Goal: Information Seeking & Learning: Learn about a topic

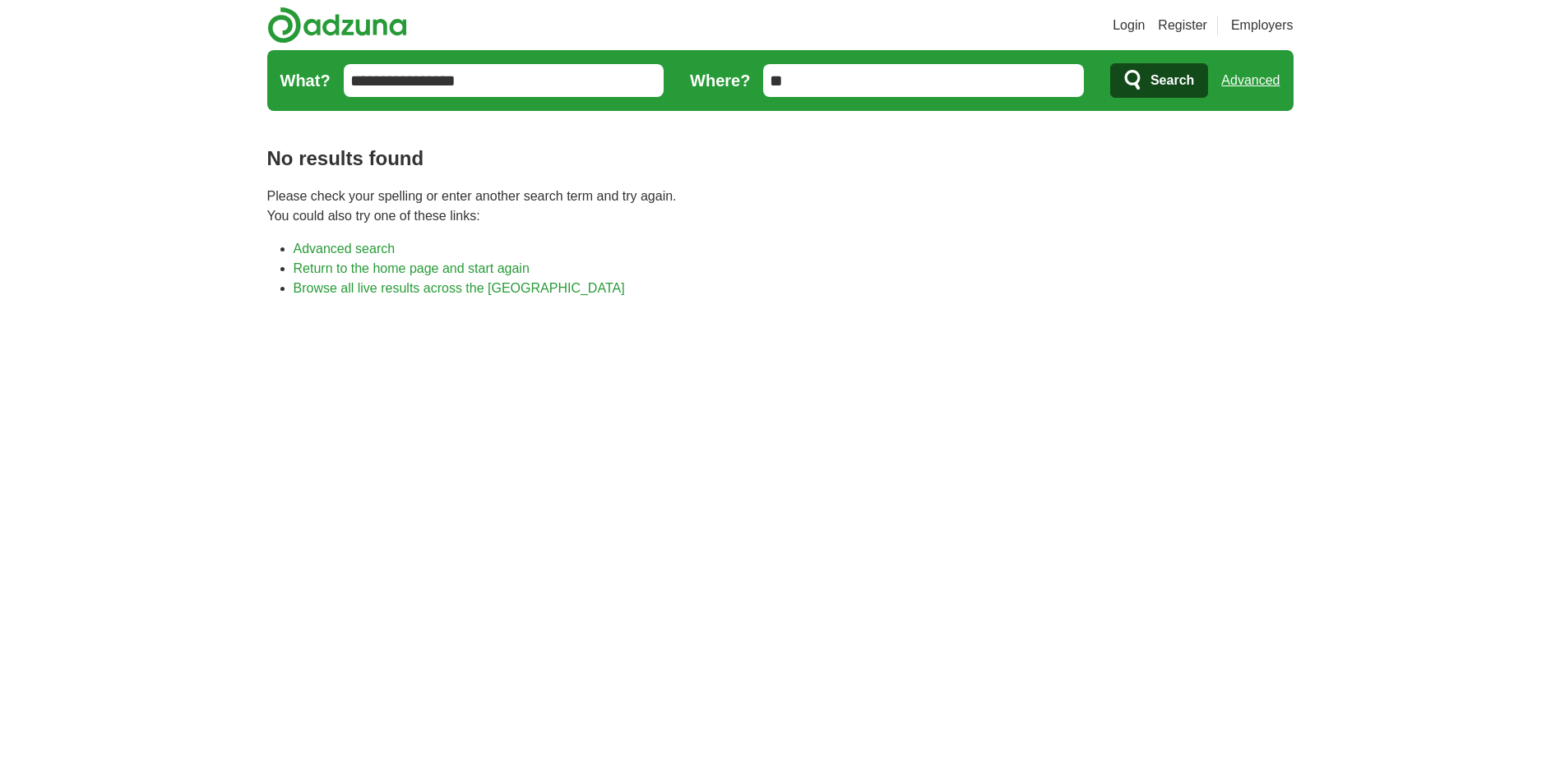
click at [883, 89] on input "**" at bounding box center [923, 80] width 321 height 33
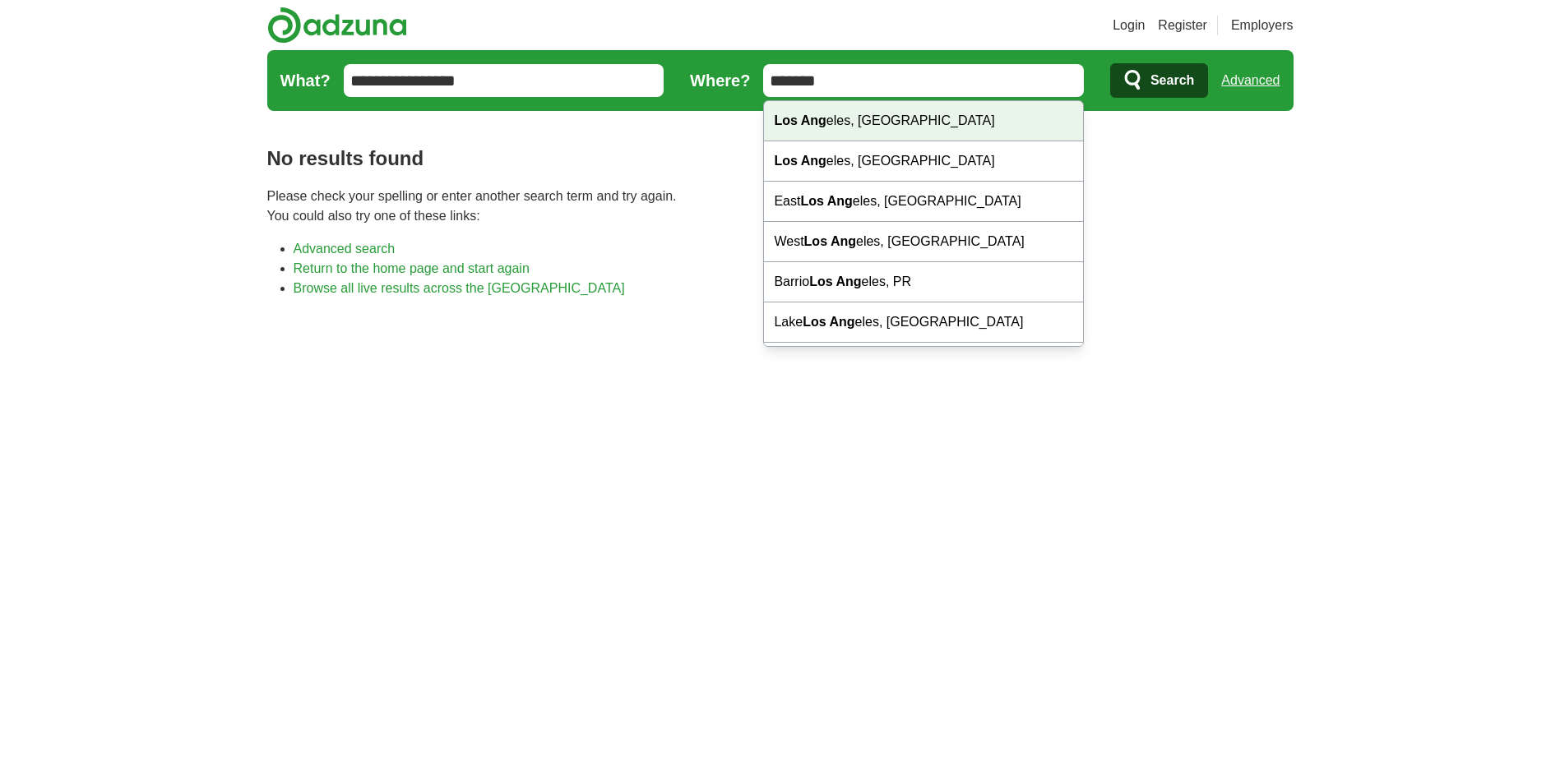
click at [882, 120] on div "Los Ang eles, CA" at bounding box center [923, 120] width 319 height 40
type input "**********"
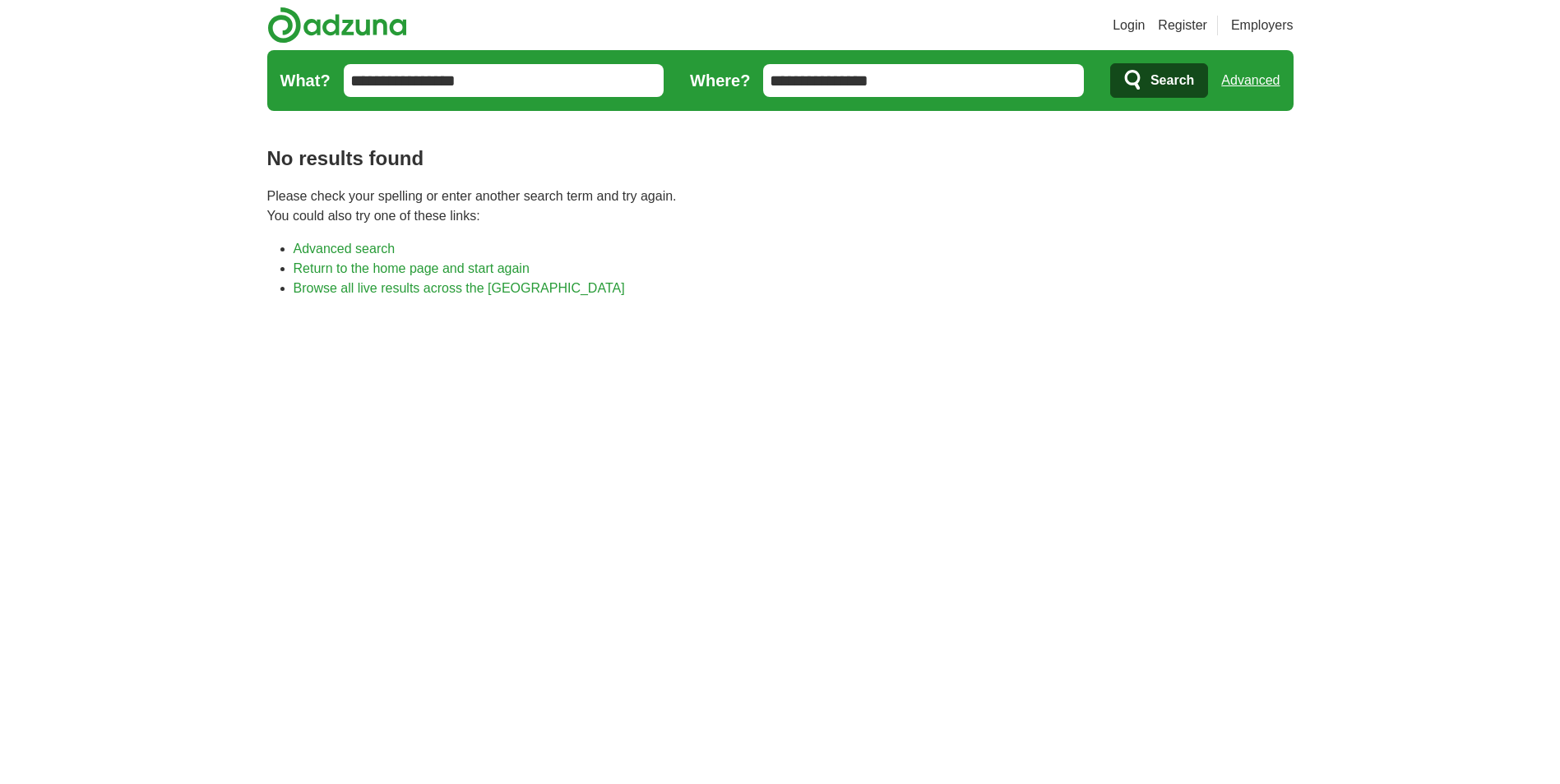
click at [1151, 83] on span "Search" at bounding box center [1172, 80] width 43 height 33
